Goal: Find specific page/section: Find specific page/section

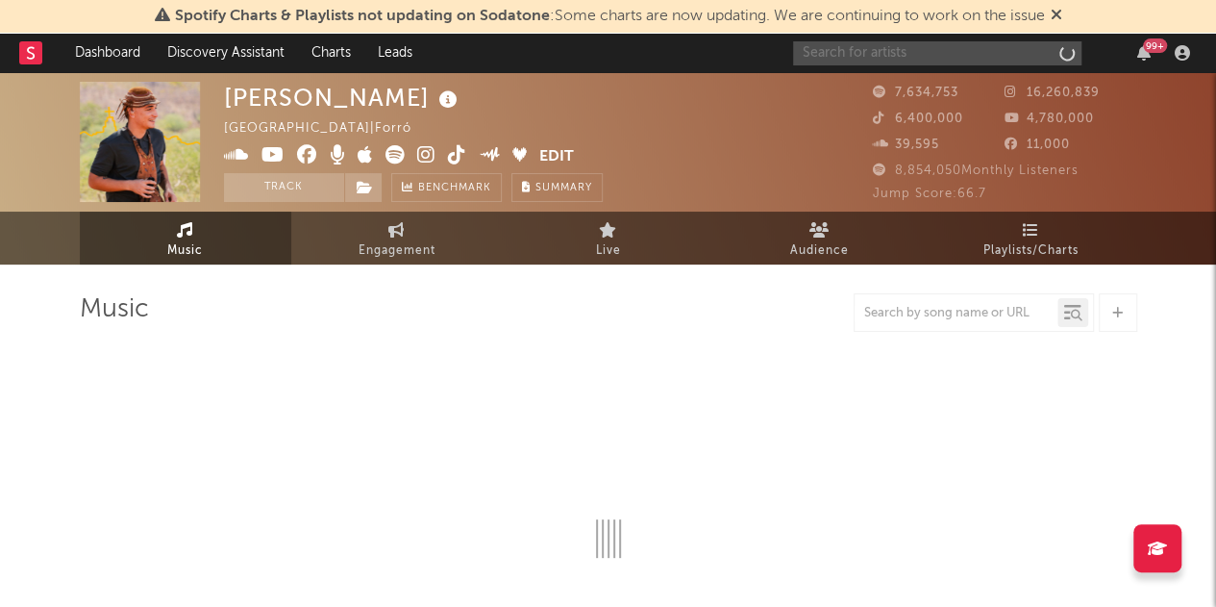
click at [917, 51] on input "text" at bounding box center [937, 53] width 288 height 24
type input "[PERSON_NAME]"
select select "6m"
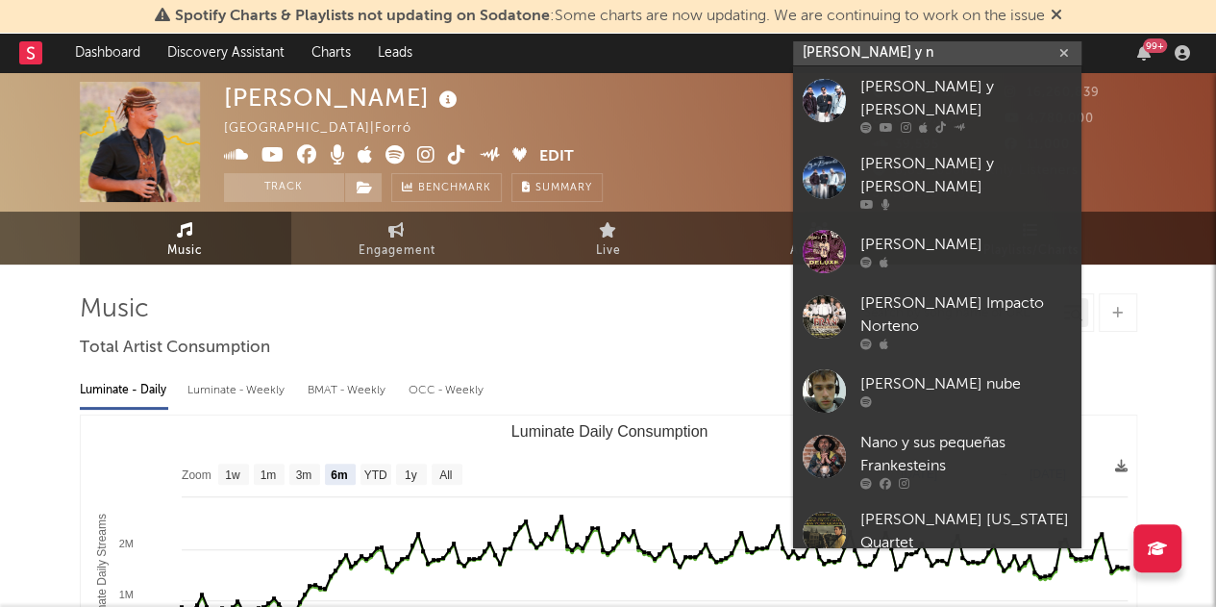
type input "[PERSON_NAME] y n"
click at [900, 91] on div "[PERSON_NAME] y [PERSON_NAME]" at bounding box center [966, 99] width 212 height 46
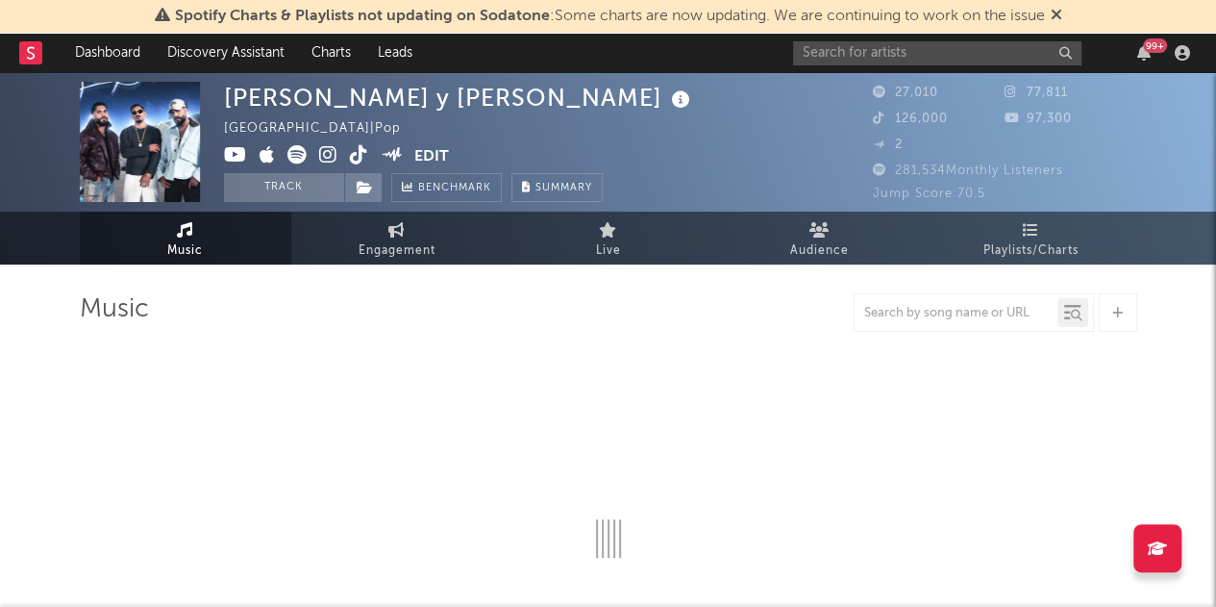
select select "6m"
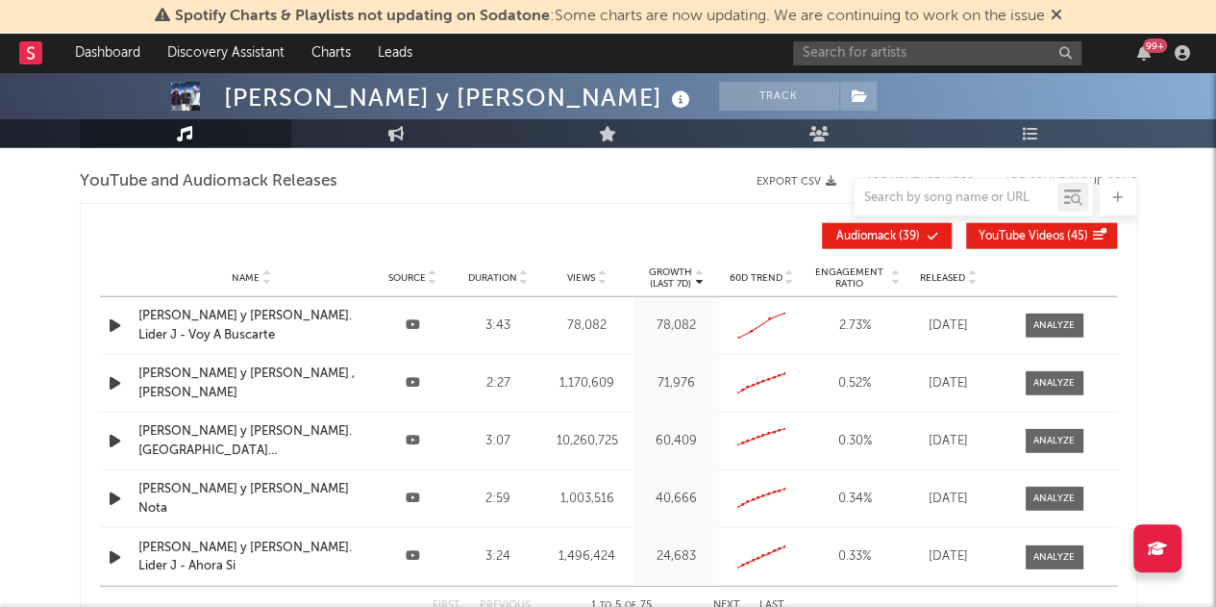
scroll to position [2197, 0]
